Goal: Task Accomplishment & Management: Manage account settings

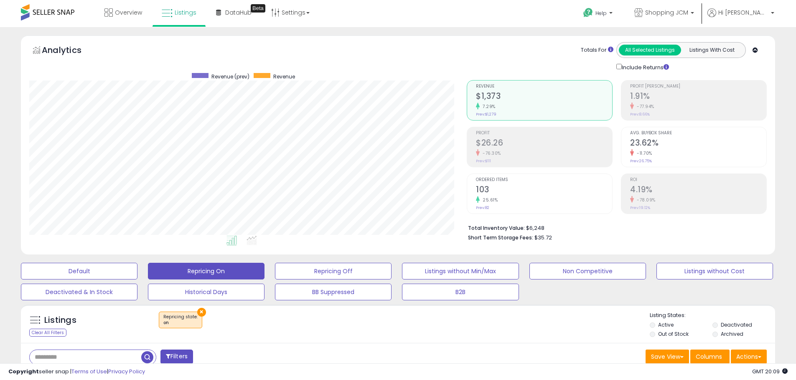
scroll to position [171, 437]
click at [181, 15] on span "Listings" at bounding box center [186, 12] width 22 height 8
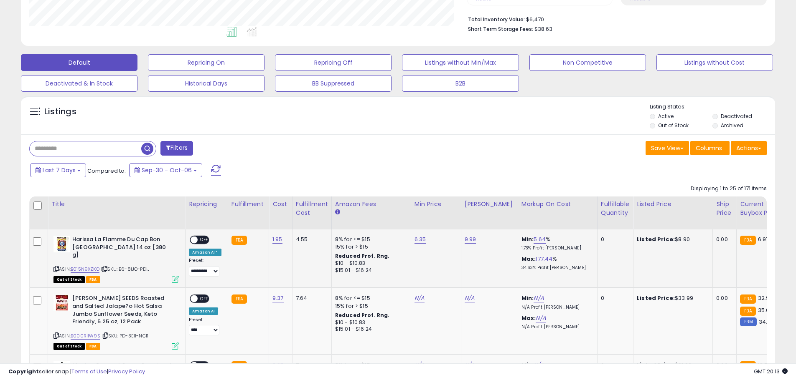
scroll to position [167, 0]
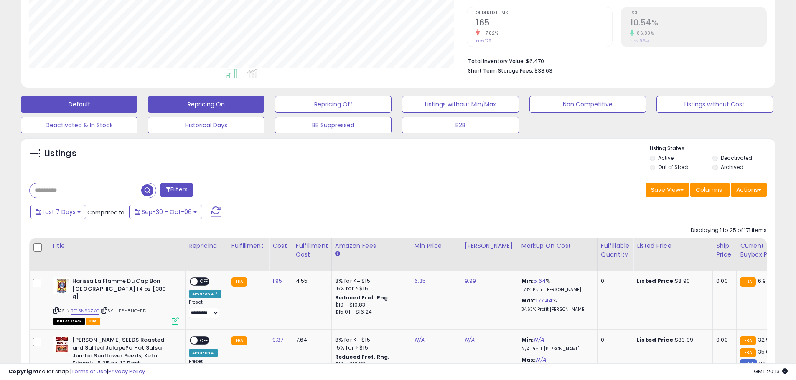
click at [219, 104] on button "Repricing On" at bounding box center [206, 104] width 117 height 17
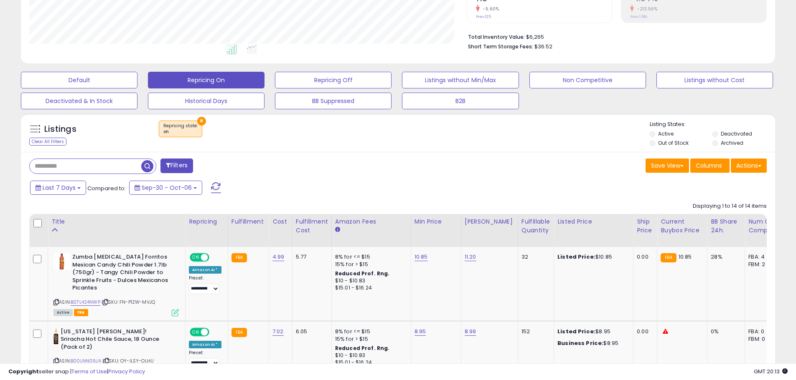
scroll to position [358, 0]
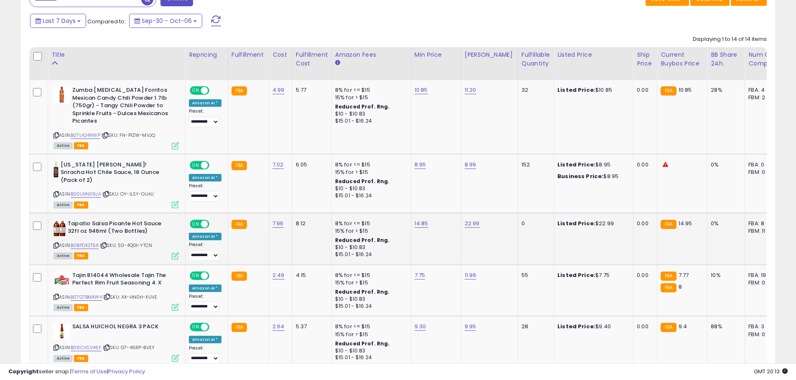
click at [200, 221] on div "ON OFF" at bounding box center [200, 224] width 20 height 7
click at [207, 221] on span at bounding box center [204, 224] width 7 height 7
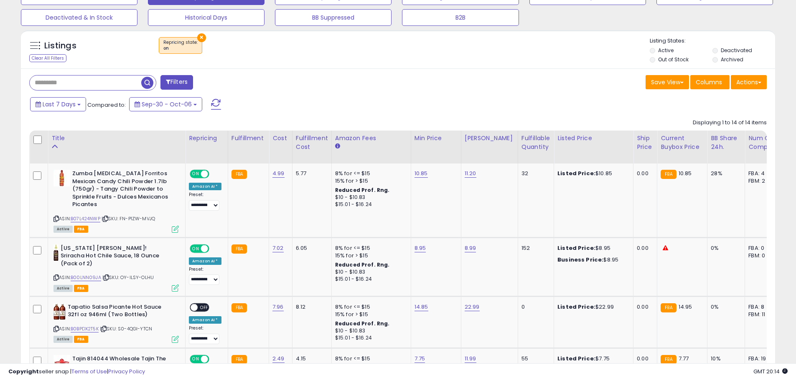
scroll to position [150, 0]
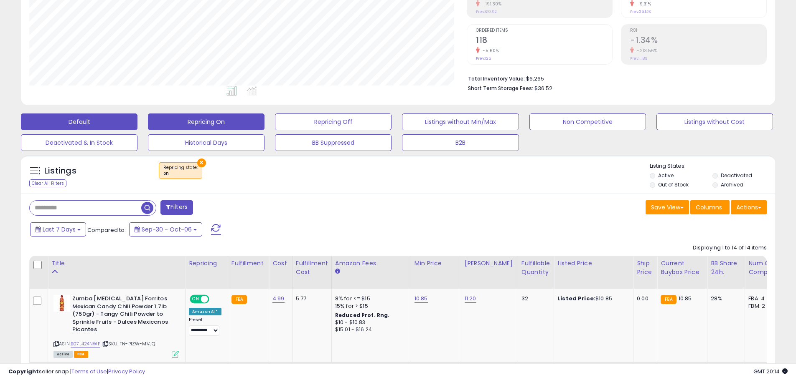
click at [101, 118] on button "Default" at bounding box center [79, 122] width 117 height 17
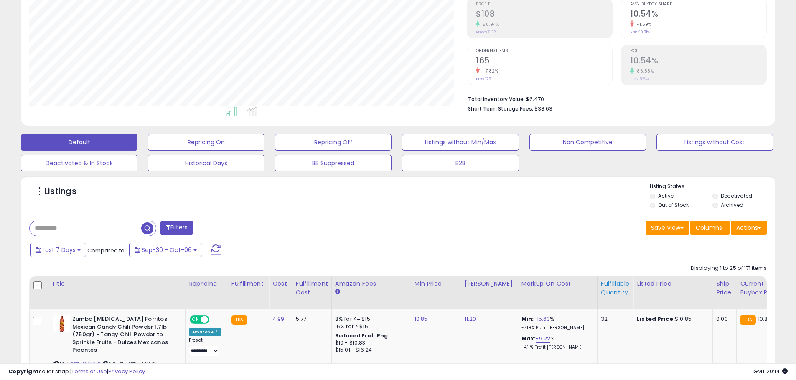
scroll to position [171, 437]
click at [606, 292] on div "Fulfillable Quantity" at bounding box center [615, 289] width 29 height 18
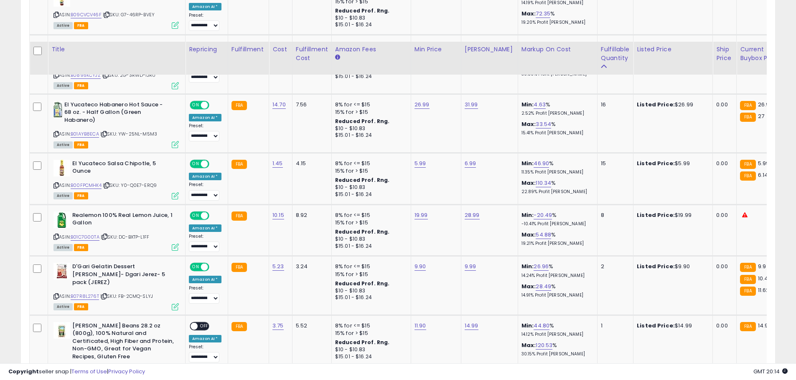
scroll to position [964, 0]
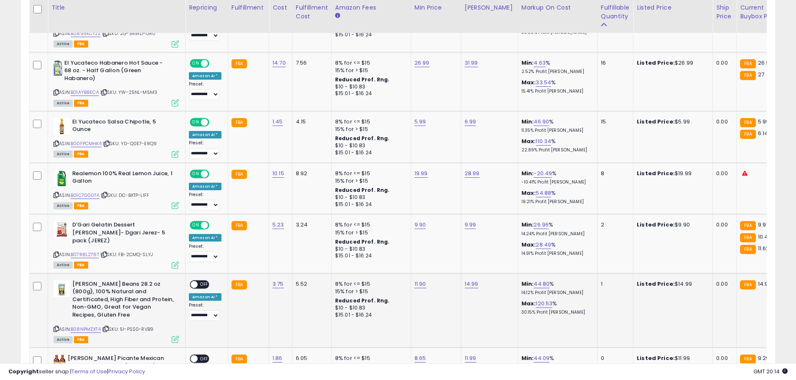
click at [200, 281] on span "OFF" at bounding box center [204, 284] width 13 height 7
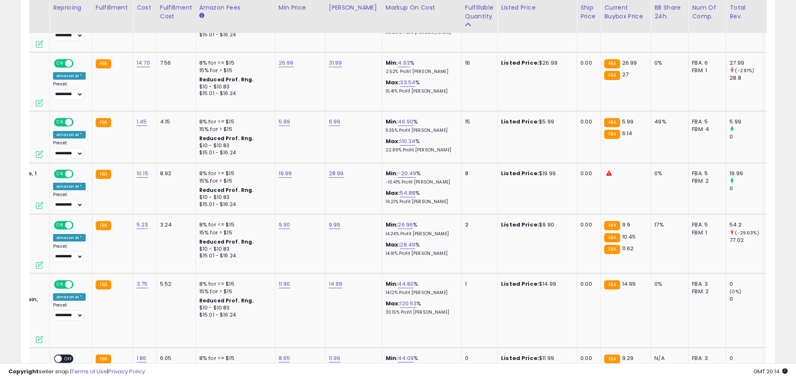
scroll to position [0, 0]
